Goal: Task Accomplishment & Management: Manage account settings

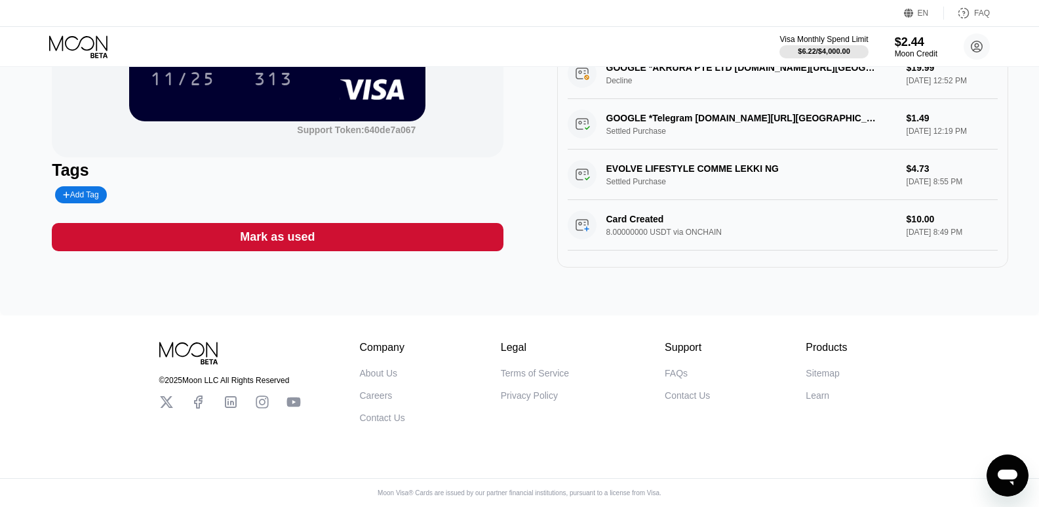
scroll to position [396, 0]
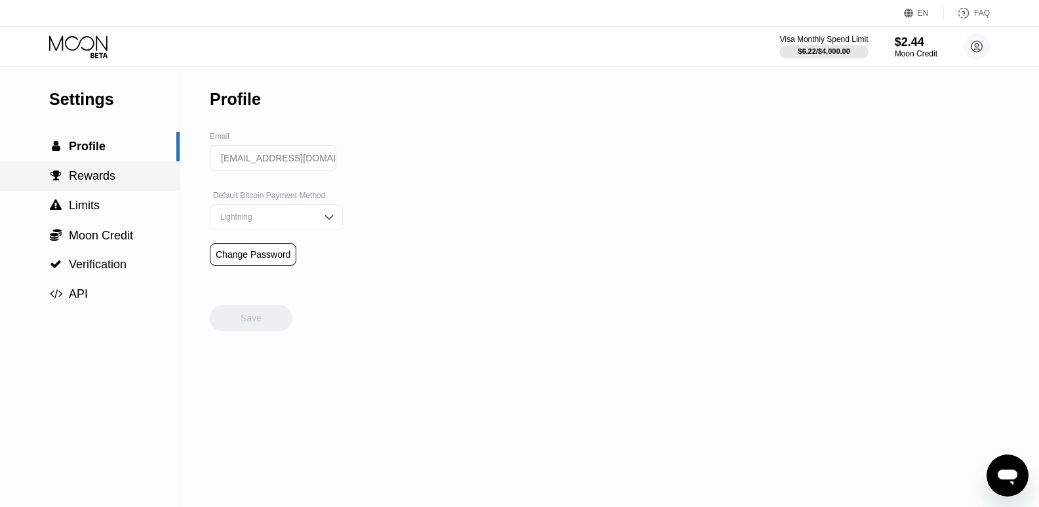
click at [83, 182] on span "Rewards" at bounding box center [92, 175] width 47 height 13
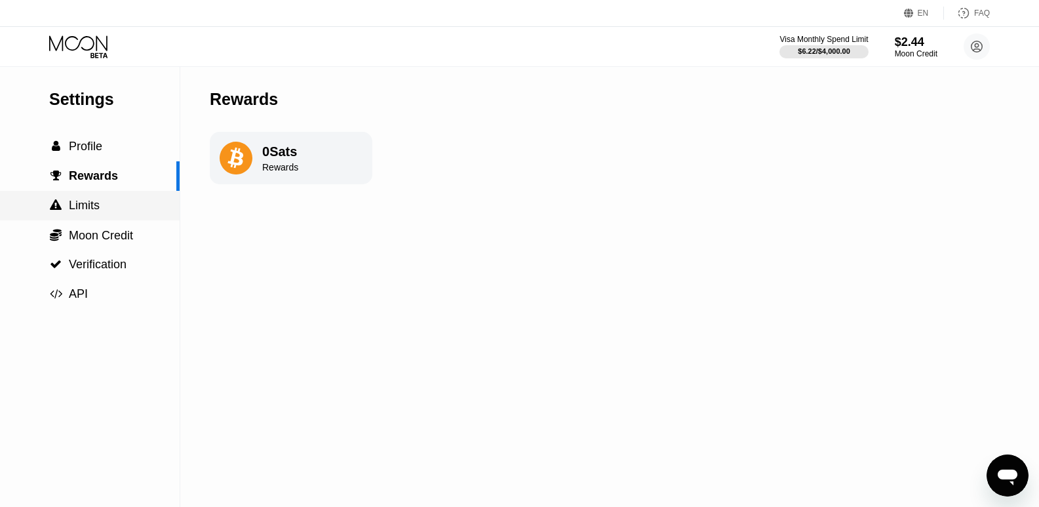
click at [94, 207] on span "Limits" at bounding box center [84, 205] width 31 height 13
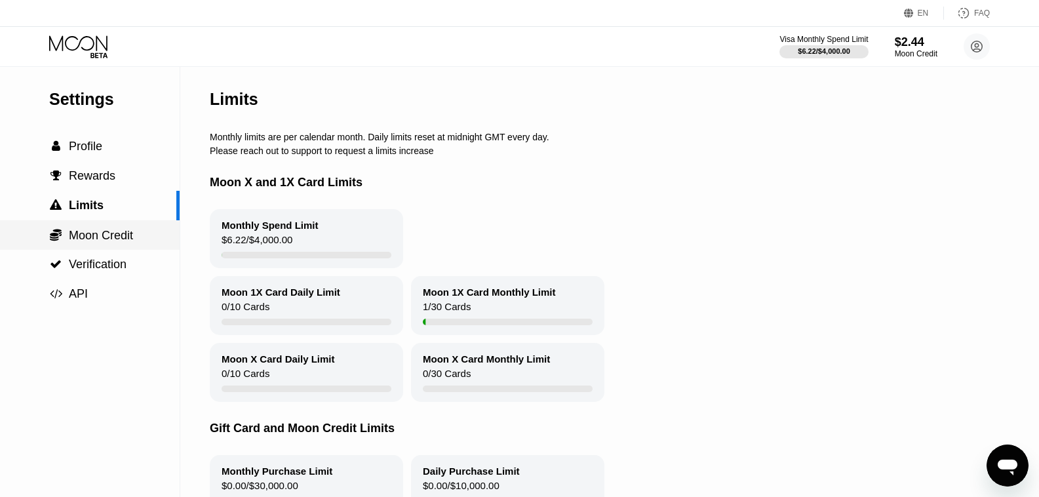
click at [100, 235] on span "Moon Credit" at bounding box center [101, 235] width 64 height 13
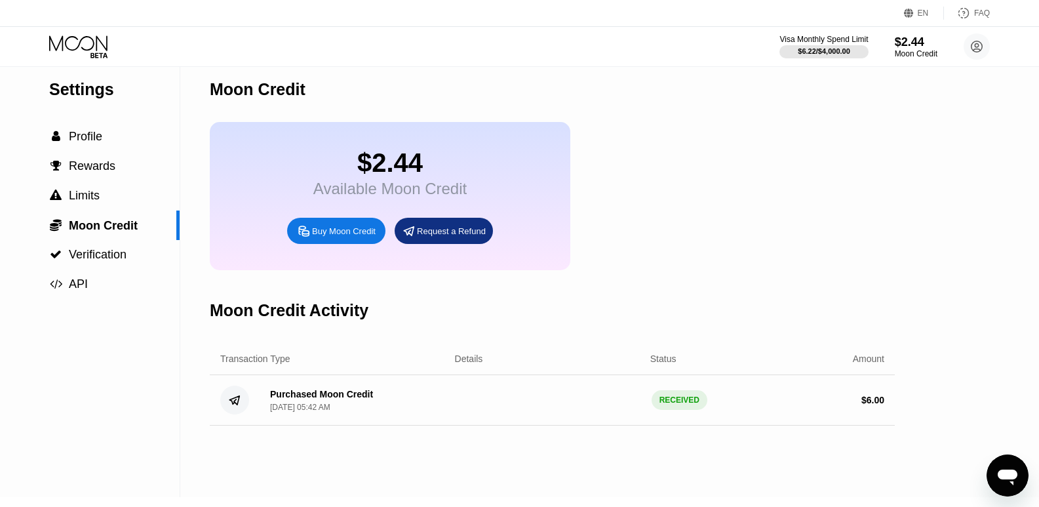
scroll to position [9, 0]
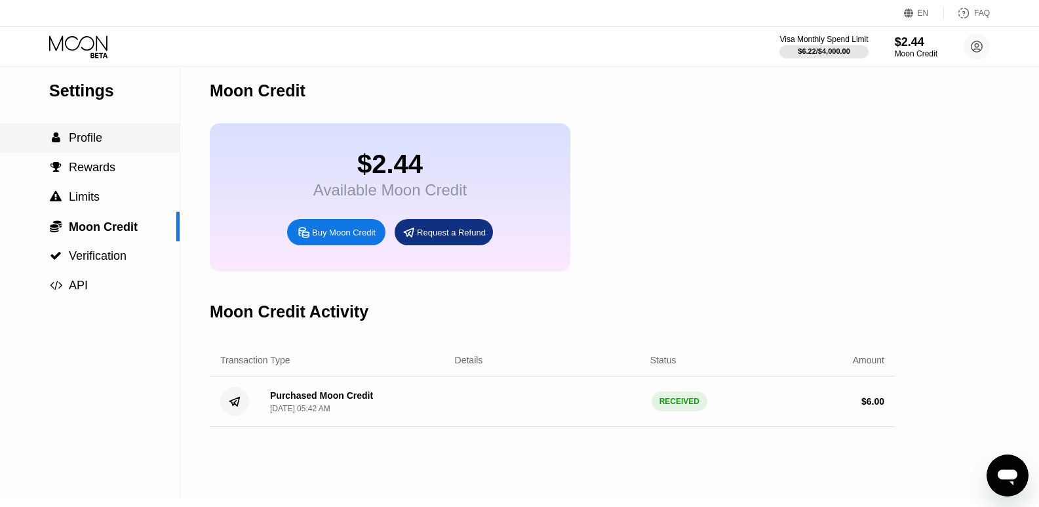
click at [87, 144] on span "Profile" at bounding box center [85, 137] width 33 height 13
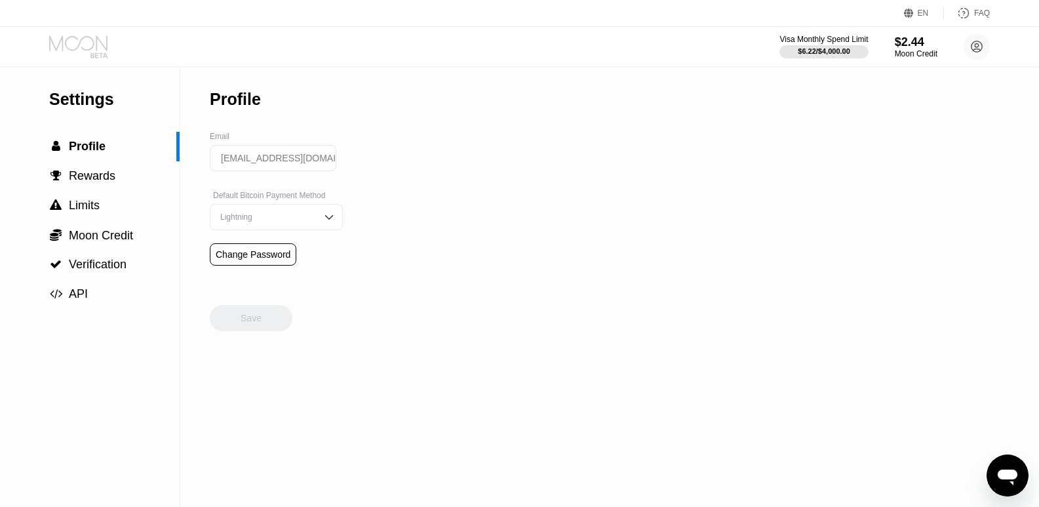
click at [94, 50] on icon at bounding box center [79, 46] width 61 height 23
